Goal: Register for event/course

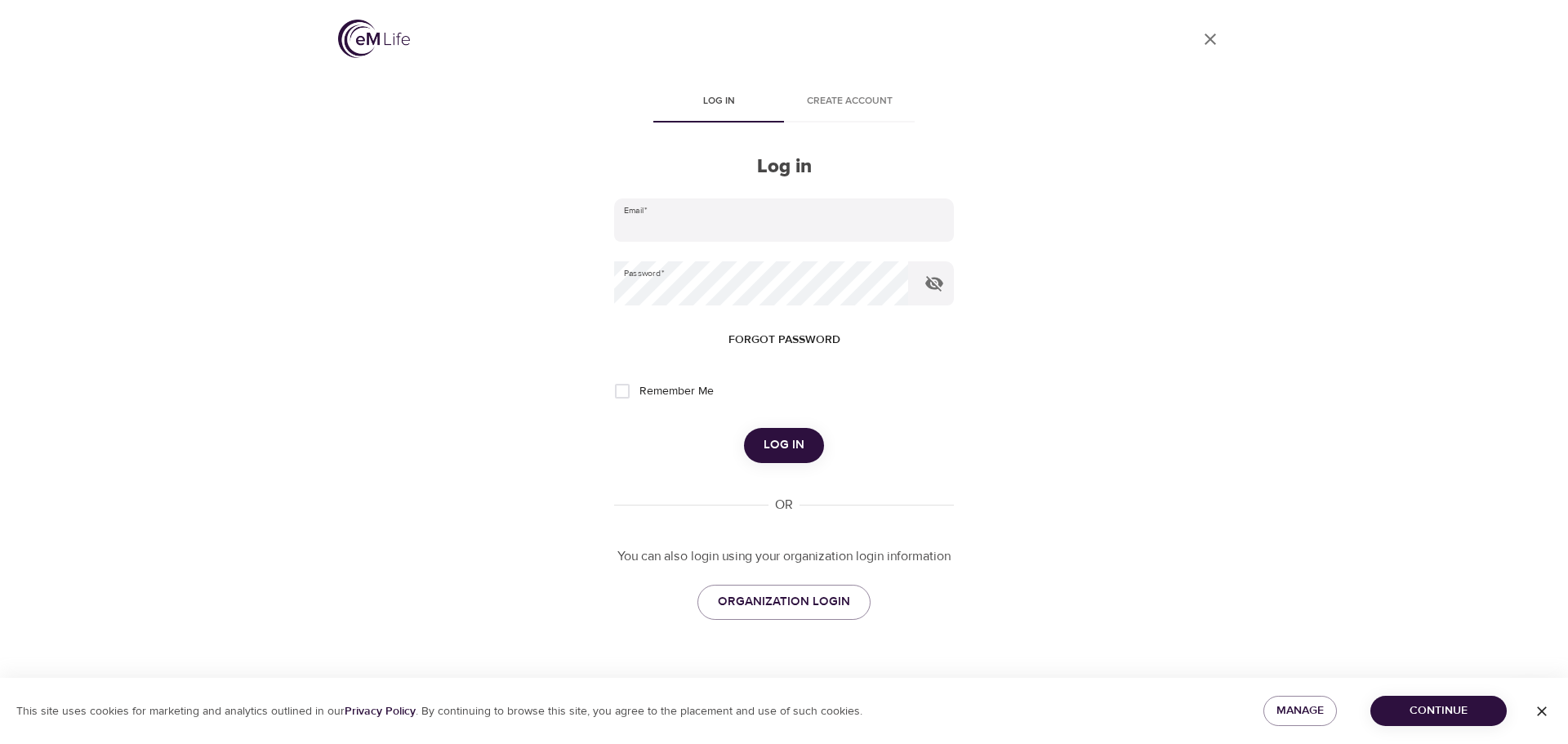
type input "ericka.munoz@kornferry.com"
click at [787, 442] on span "Log in" at bounding box center [784, 445] width 41 height 21
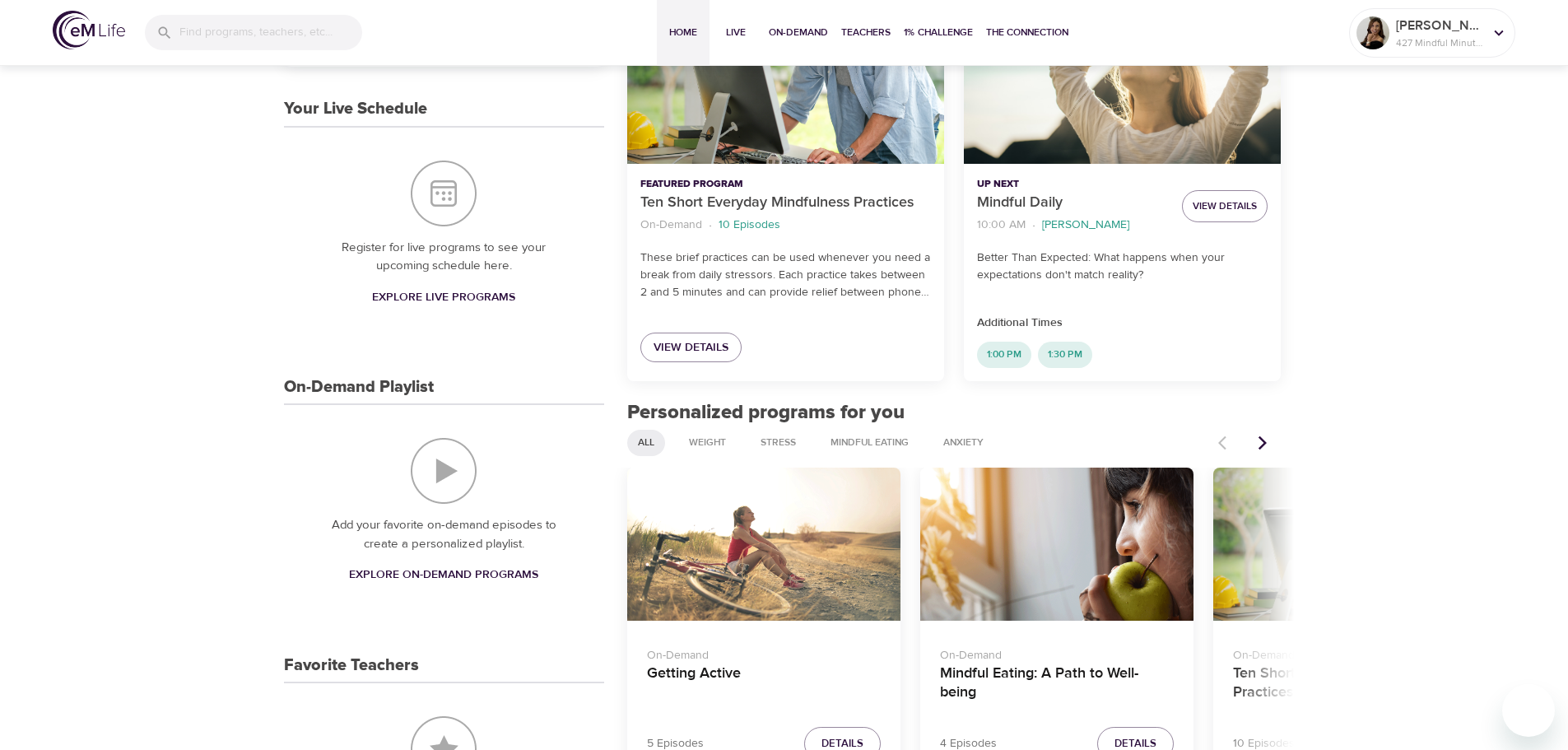
scroll to position [20, 0]
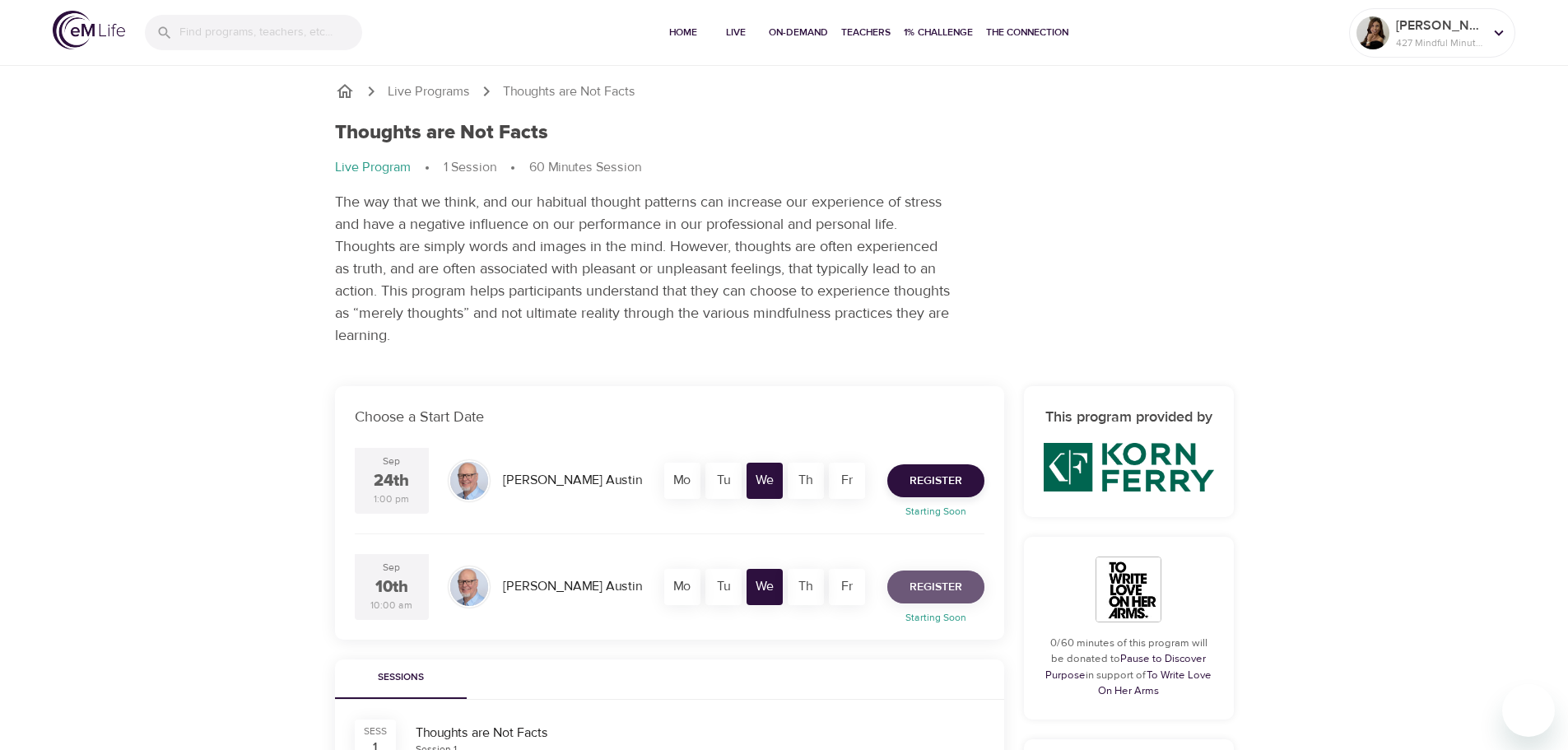
click at [944, 585] on span "Register" at bounding box center [935, 587] width 52 height 20
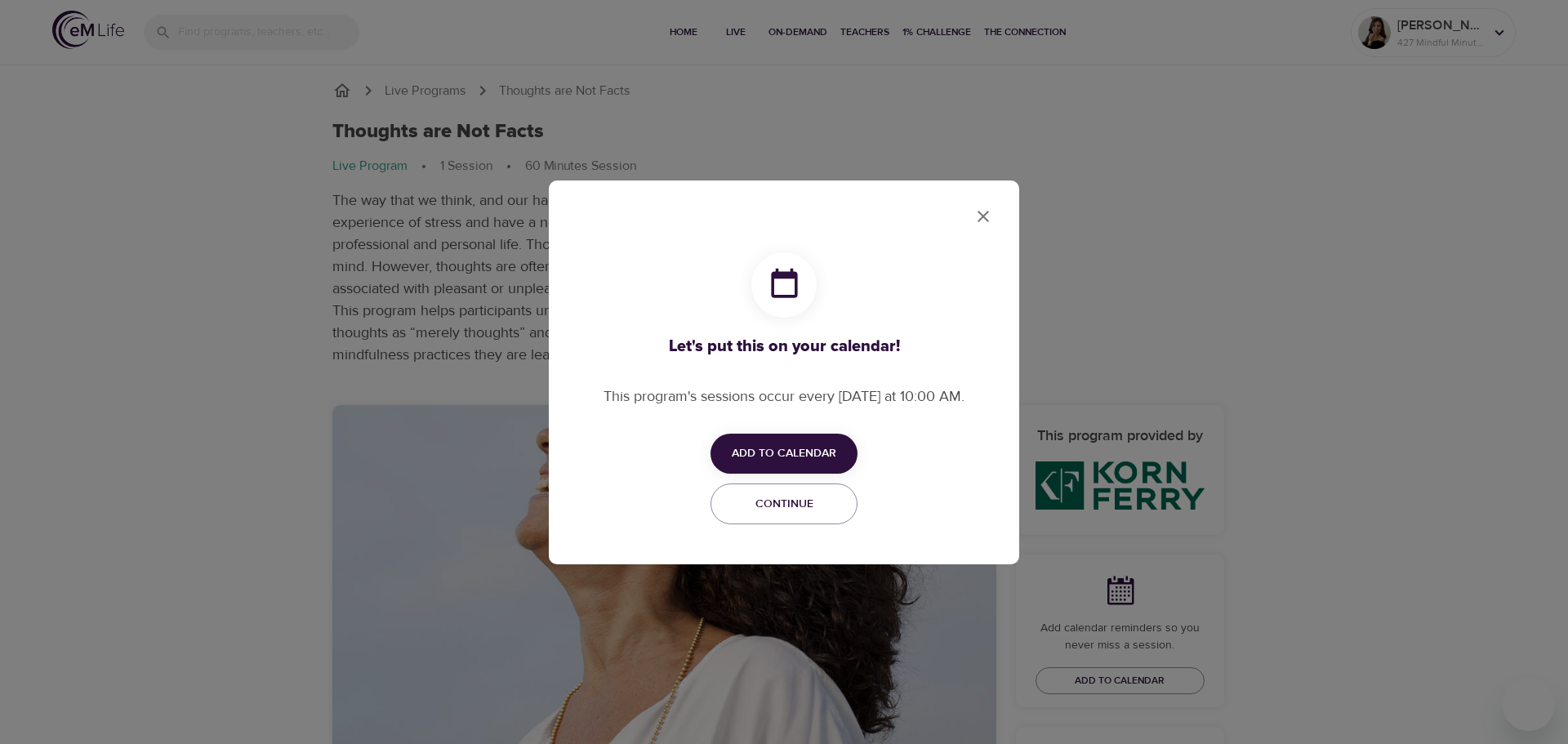
checkbox input "true"
click at [790, 458] on span "Add to Calendar" at bounding box center [784, 453] width 105 height 20
click at [809, 510] on span "Outlook" at bounding box center [794, 517] width 50 height 22
click at [985, 215] on div at bounding box center [784, 372] width 1568 height 744
click at [987, 212] on icon "close" at bounding box center [983, 216] width 11 height 11
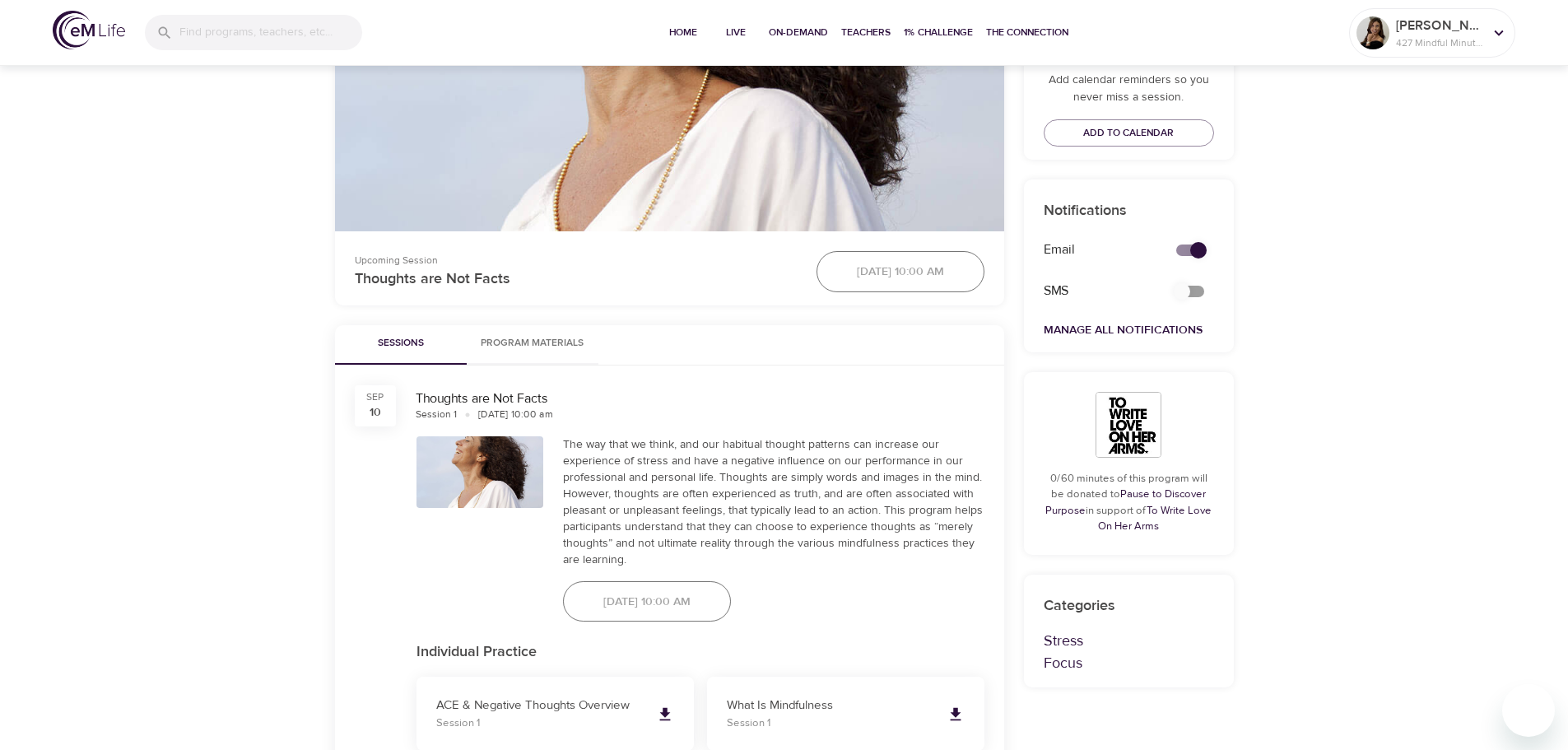
scroll to position [555, 0]
